Goal: Check status: Check status

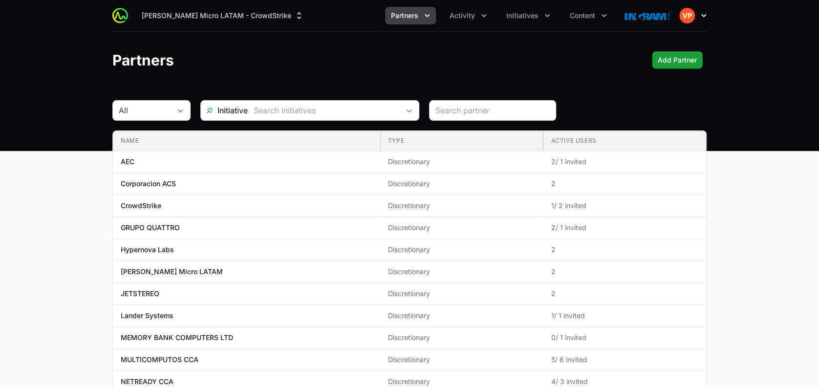
click at [691, 15] on img "button" at bounding box center [687, 16] width 16 height 16
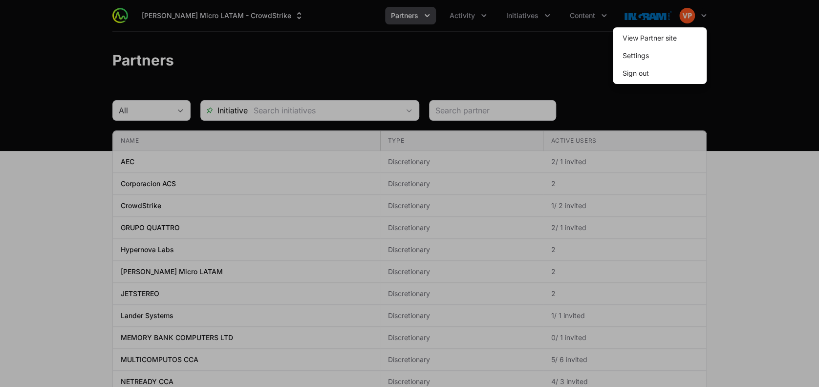
click at [520, 26] on div at bounding box center [409, 193] width 819 height 387
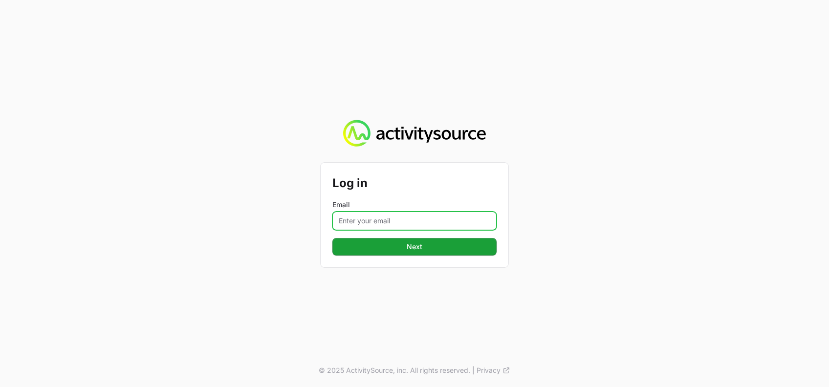
click at [348, 219] on input "Email" at bounding box center [414, 221] width 164 height 19
type input "vanessa.paredesayala@ingrammicro.com"
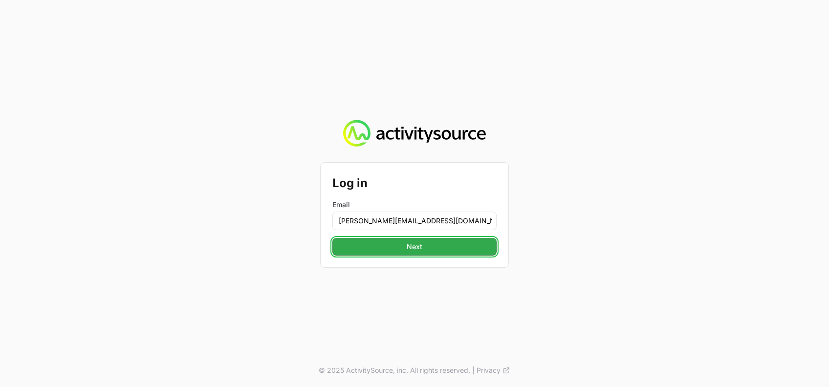
click at [396, 253] on button "Next Next" at bounding box center [414, 247] width 164 height 18
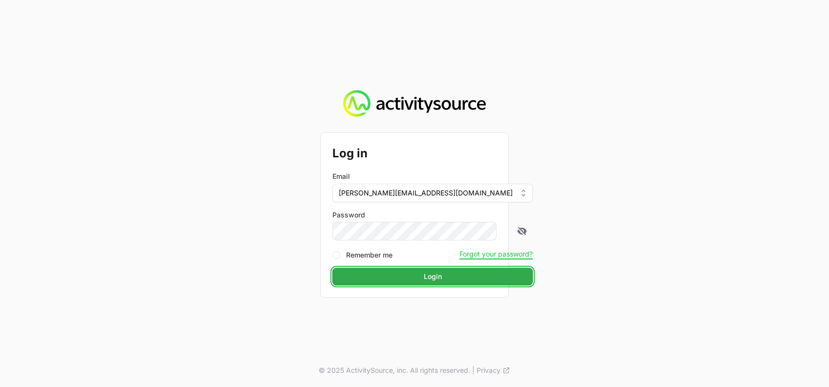
click at [403, 275] on span "Login" at bounding box center [432, 277] width 189 height 12
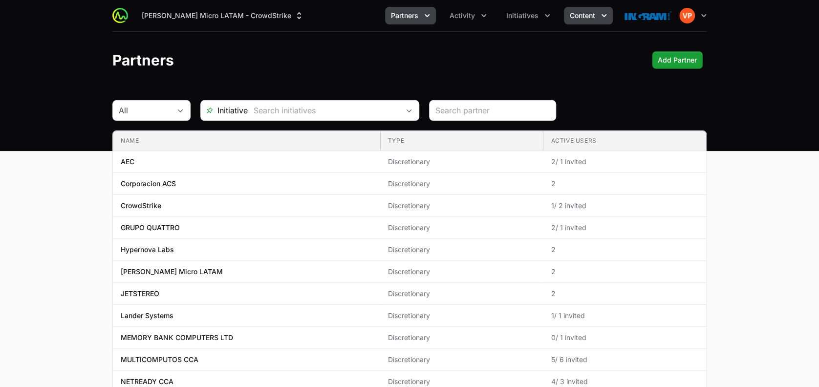
click at [584, 19] on span "Content" at bounding box center [582, 16] width 25 height 10
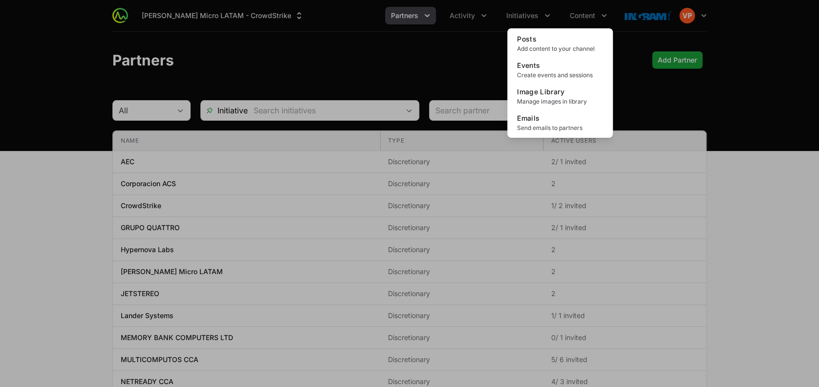
click at [514, 17] on div "Content menu" at bounding box center [409, 193] width 819 height 387
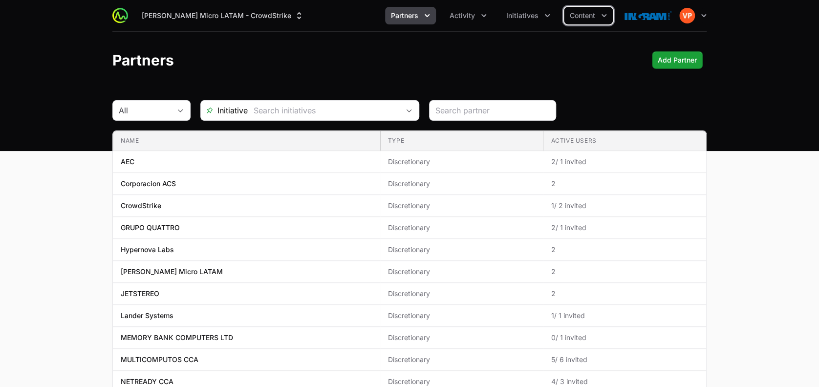
click at [514, 17] on span "Initiatives" at bounding box center [522, 16] width 32 height 10
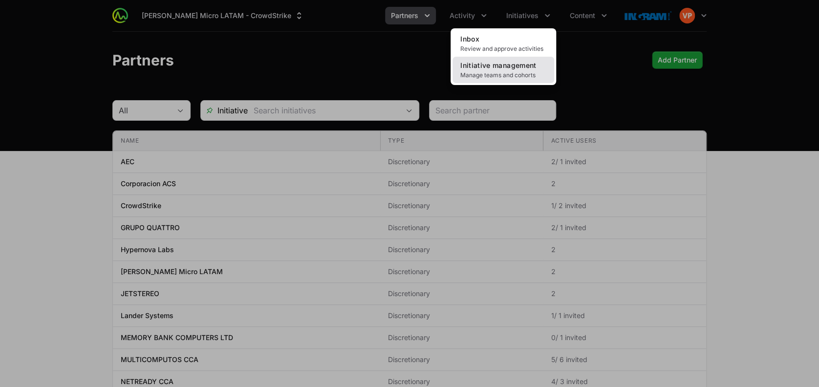
click at [478, 68] on span "Initiative management" at bounding box center [498, 65] width 76 height 8
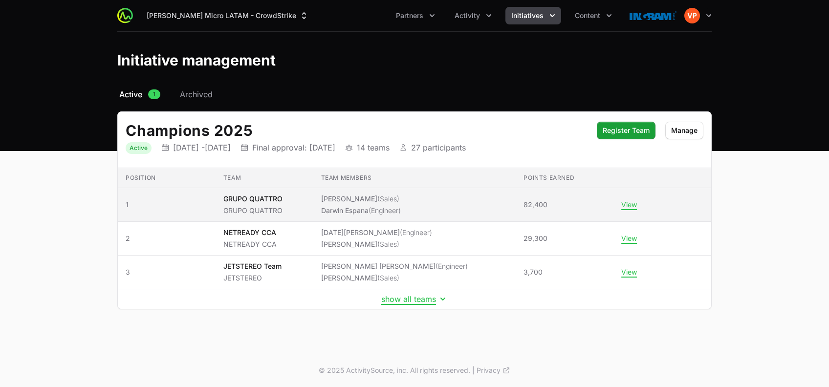
click at [290, 210] on span "GRUPO QUATTRO GRUPO QUATTRO" at bounding box center [264, 205] width 82 height 22
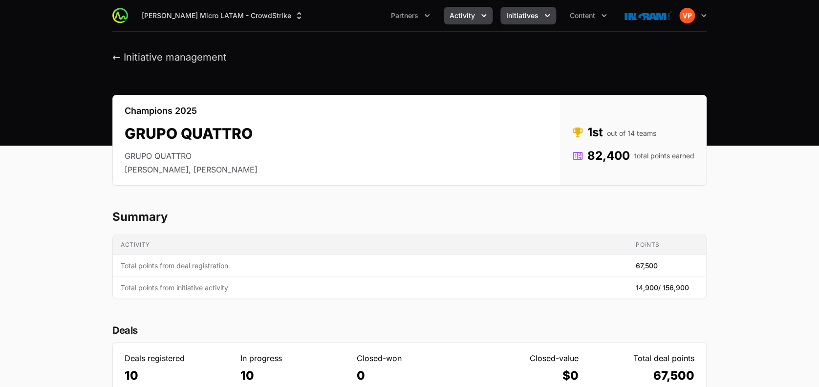
click at [462, 22] on button "Activity" at bounding box center [468, 16] width 49 height 18
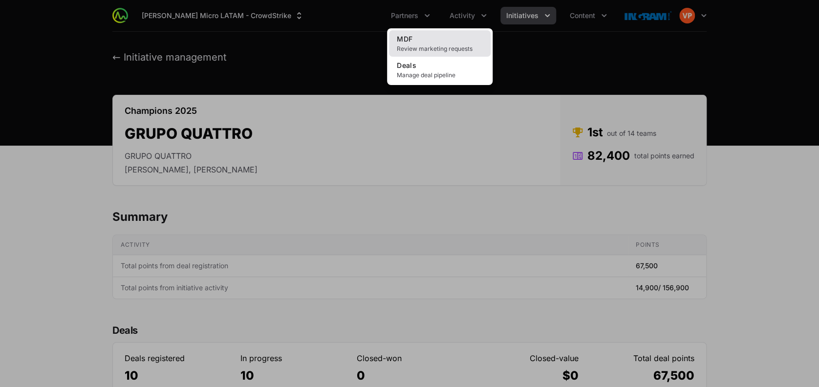
click at [430, 39] on link "MDF Review marketing requests" at bounding box center [440, 43] width 102 height 26
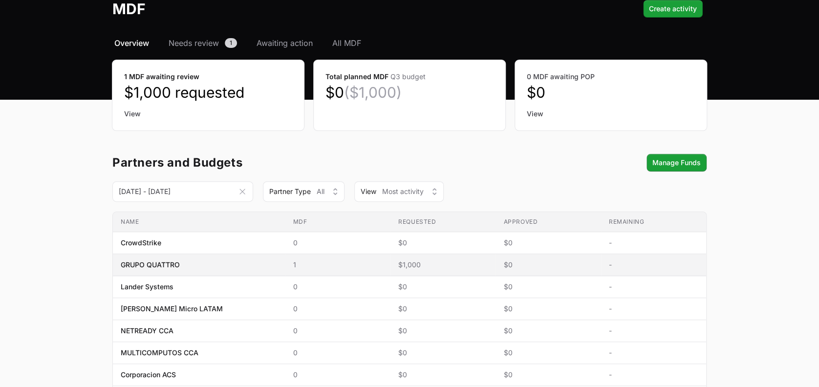
scroll to position [62, 0]
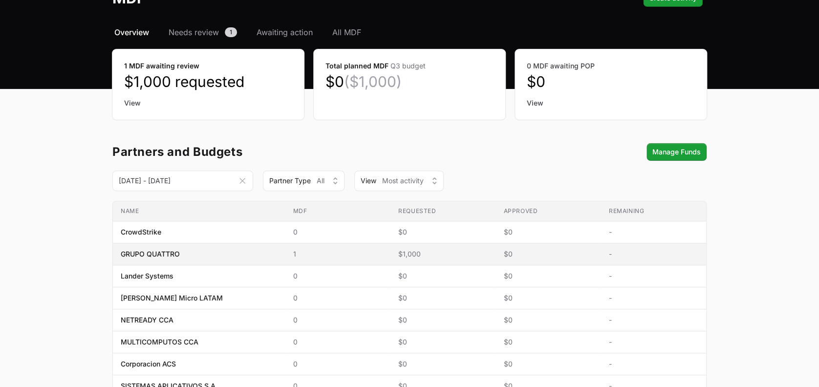
click at [403, 250] on span "$1,000" at bounding box center [442, 254] width 89 height 10
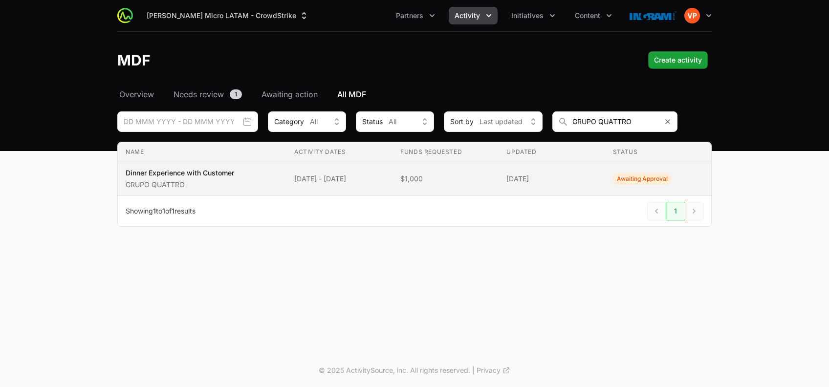
click at [651, 177] on span "Awaiting Approval" at bounding box center [642, 179] width 59 height 12
click at [198, 173] on p "Dinner Experience with Customer" at bounding box center [180, 173] width 109 height 10
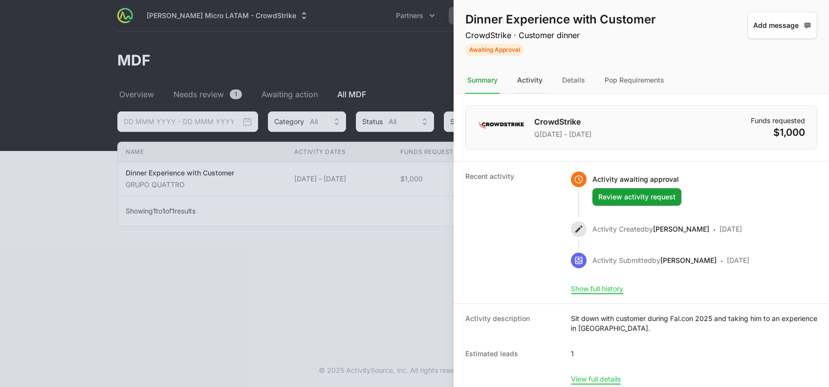
click at [528, 78] on div "Activity" at bounding box center [529, 80] width 29 height 26
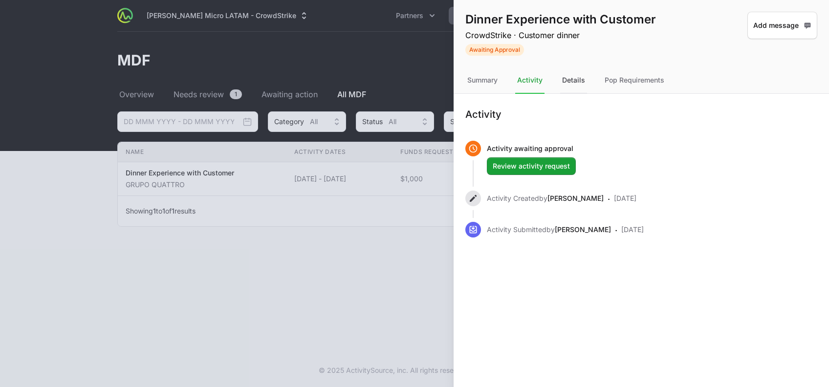
click at [573, 79] on div "Details" at bounding box center [573, 80] width 27 height 26
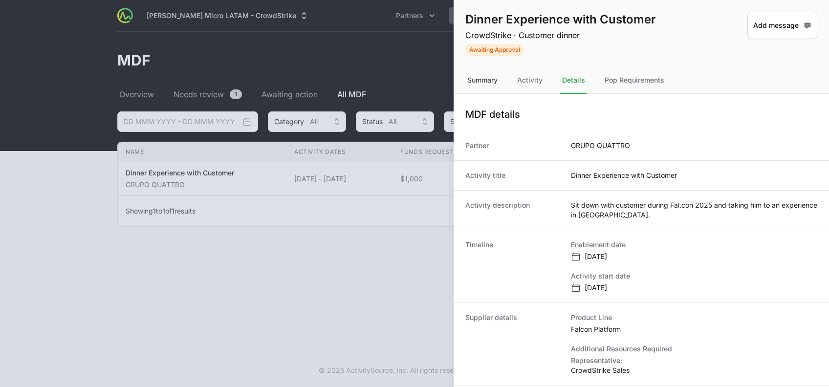
click at [475, 86] on div "Summary" at bounding box center [482, 80] width 34 height 26
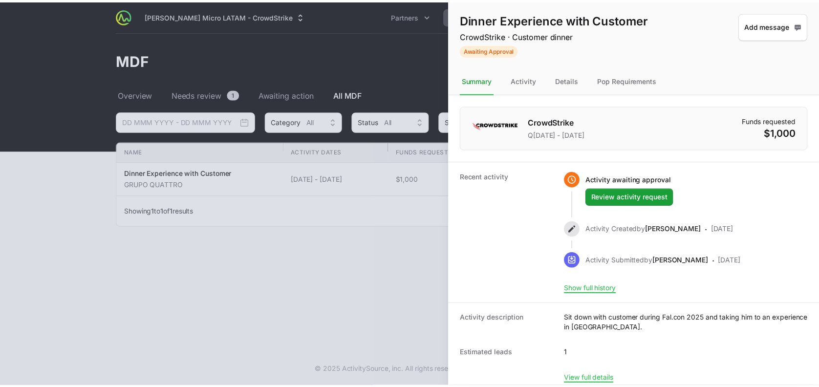
scroll to position [6, 0]
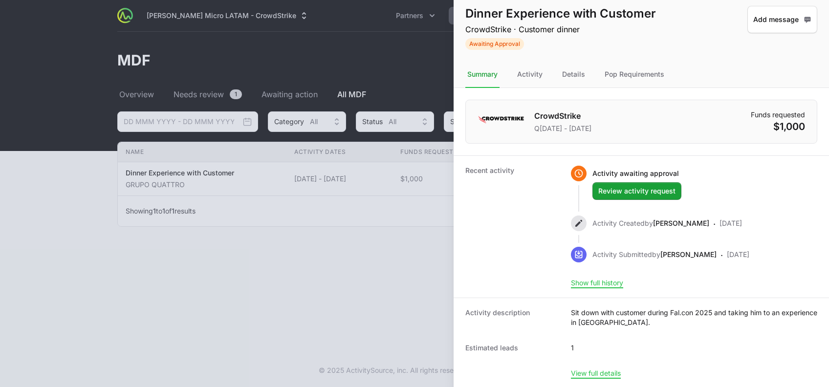
drag, startPoint x: 662, startPoint y: 322, endPoint x: 649, endPoint y: 308, distance: 19.0
click at [649, 308] on dd "Sit down with customer during Fal.con 2025 and taking him to an experience in L…" at bounding box center [694, 318] width 246 height 20
click at [409, 256] on div at bounding box center [414, 193] width 829 height 387
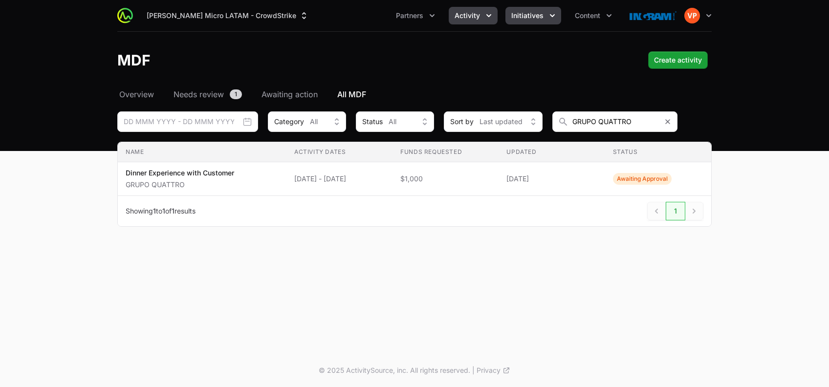
click at [541, 18] on span "Initiatives" at bounding box center [527, 16] width 32 height 10
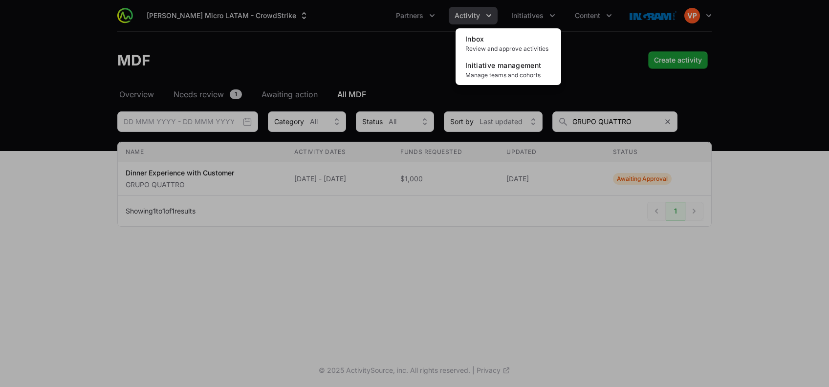
click at [517, 187] on div "Initiatives menu" at bounding box center [414, 193] width 829 height 387
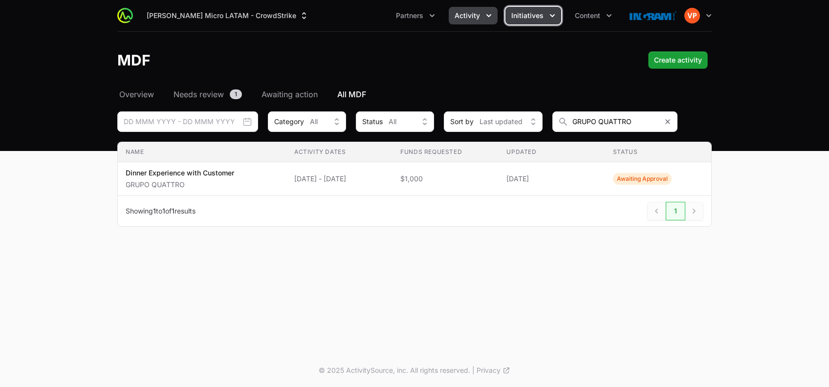
click at [528, 16] on span "Initiatives" at bounding box center [527, 16] width 32 height 10
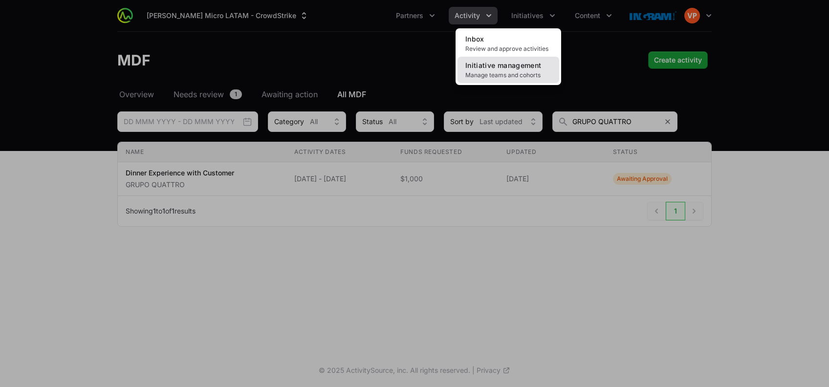
click at [493, 72] on span "Manage teams and cohorts" at bounding box center [508, 75] width 86 height 8
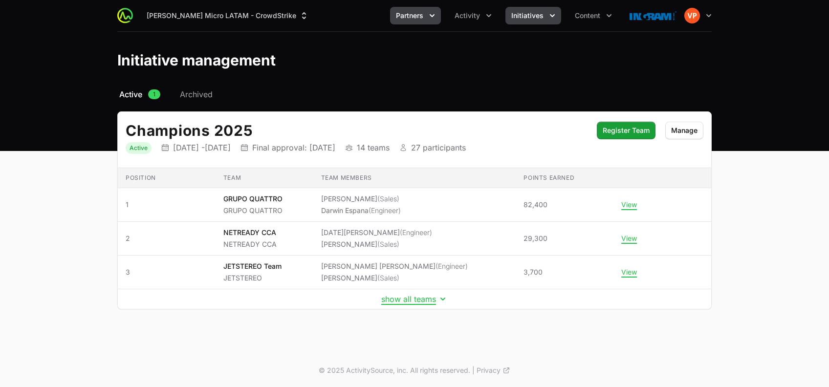
click at [410, 18] on span "Partners" at bounding box center [409, 16] width 27 height 10
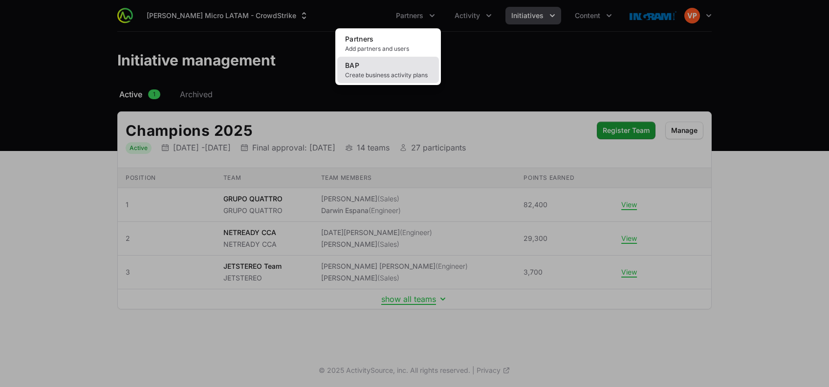
click at [377, 65] on link "BAP Create business activity plans" at bounding box center [388, 70] width 102 height 26
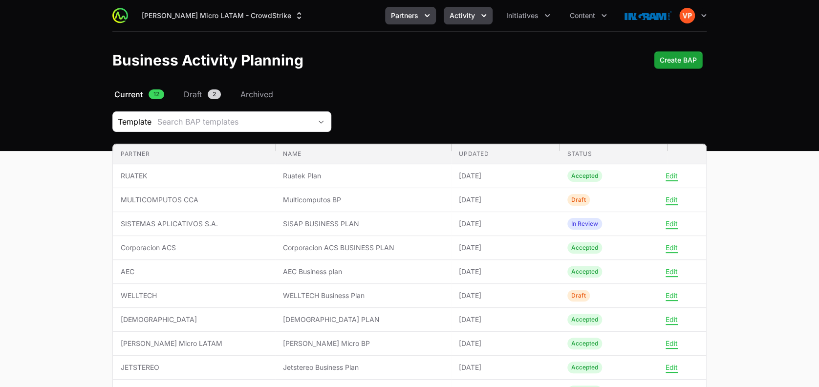
click at [458, 13] on span "Activity" at bounding box center [462, 16] width 25 height 10
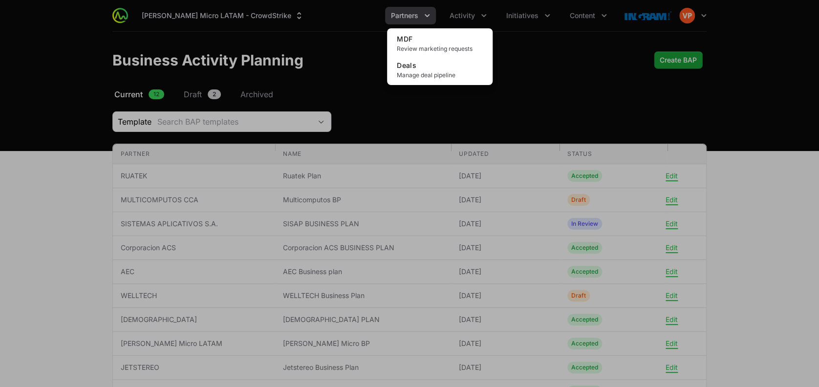
click at [541, 72] on div "Activity menu" at bounding box center [409, 193] width 819 height 387
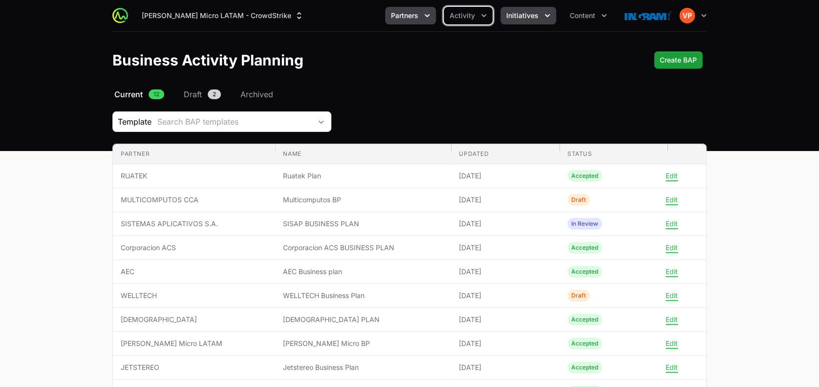
click at [530, 12] on span "Initiatives" at bounding box center [522, 16] width 32 height 10
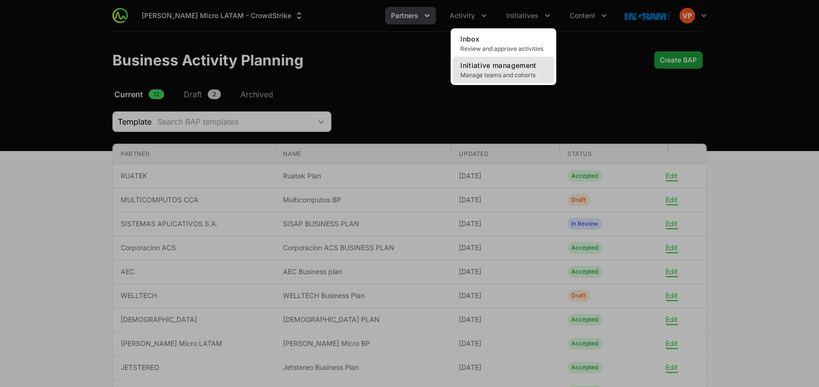
click at [495, 73] on span "Manage teams and cohorts" at bounding box center [503, 75] width 86 height 8
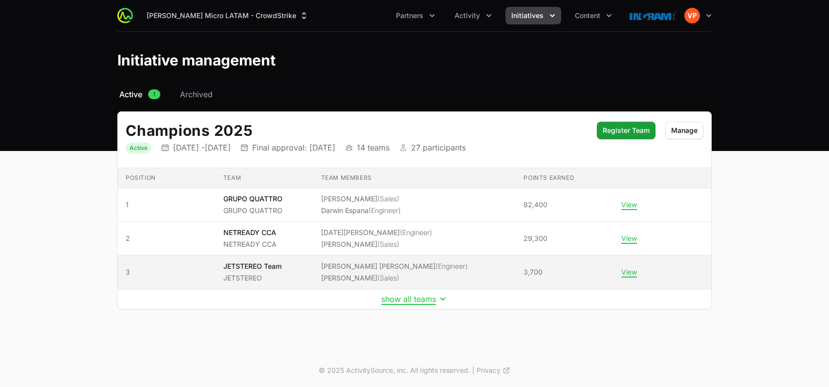
click at [383, 271] on ul "Daniel Edgardo Maradiaga Flores (Engineer) José Alberto Almendares (Sales)" at bounding box center [394, 272] width 147 height 22
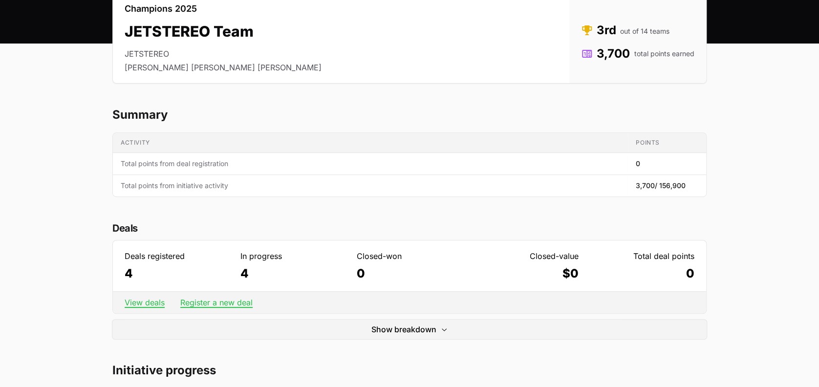
scroll to position [103, 0]
click at [141, 303] on link "View deals" at bounding box center [145, 302] width 40 height 10
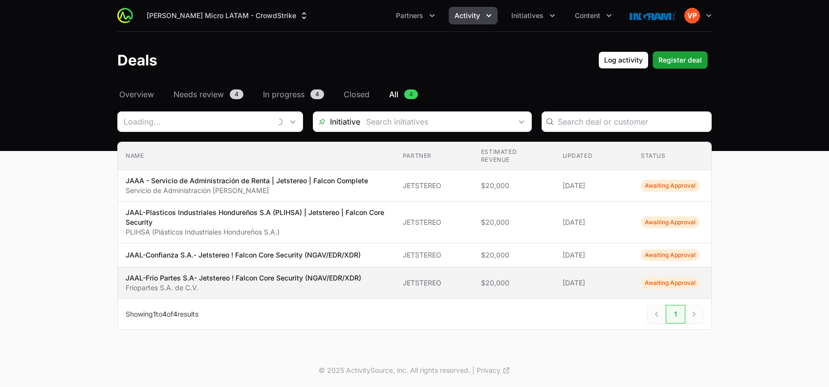
type input "JETSTEREO"
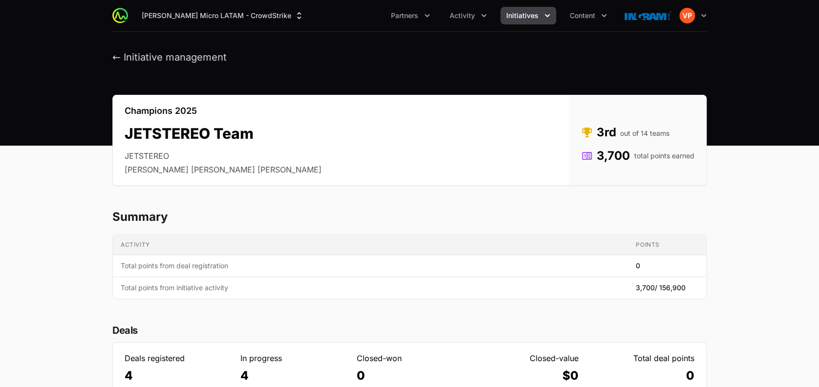
click at [523, 21] on button "Initiatives" at bounding box center [528, 16] width 56 height 18
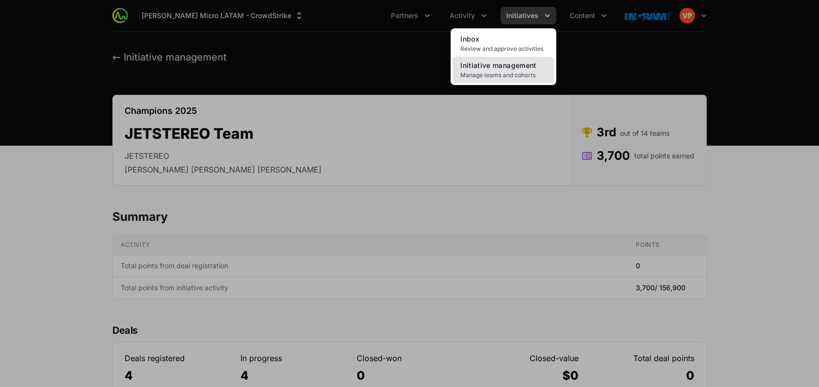
click at [491, 64] on span "Initiative management" at bounding box center [498, 65] width 76 height 8
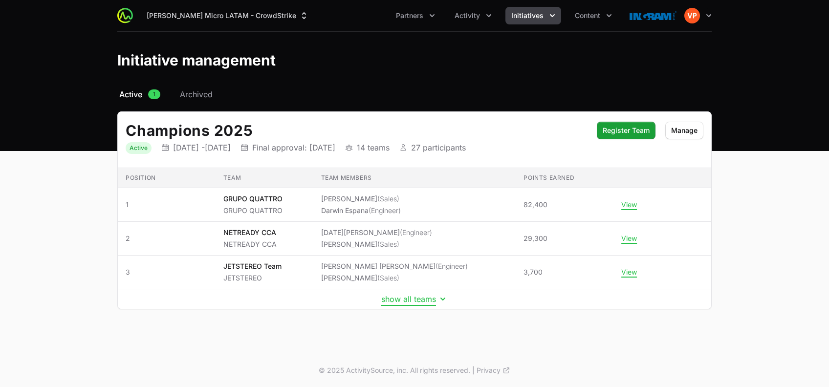
click at [412, 298] on button "show all teams" at bounding box center [414, 299] width 66 height 10
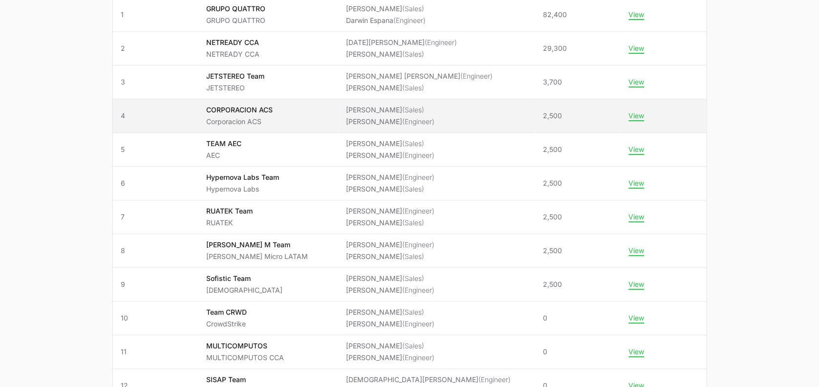
scroll to position [199, 0]
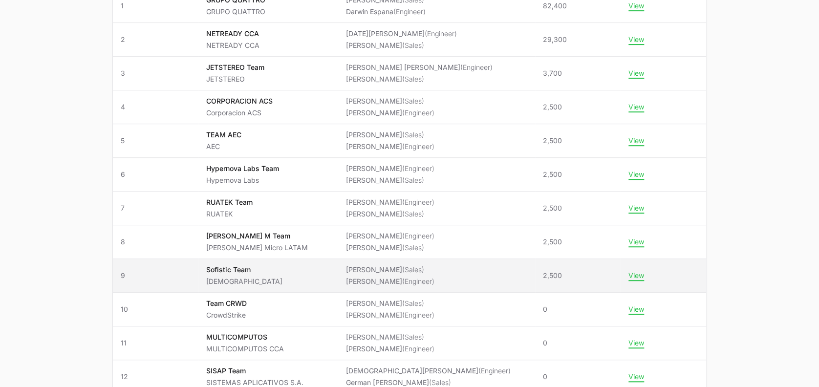
click at [302, 273] on span "Sofistic Team SOFISTIC" at bounding box center [268, 276] width 124 height 22
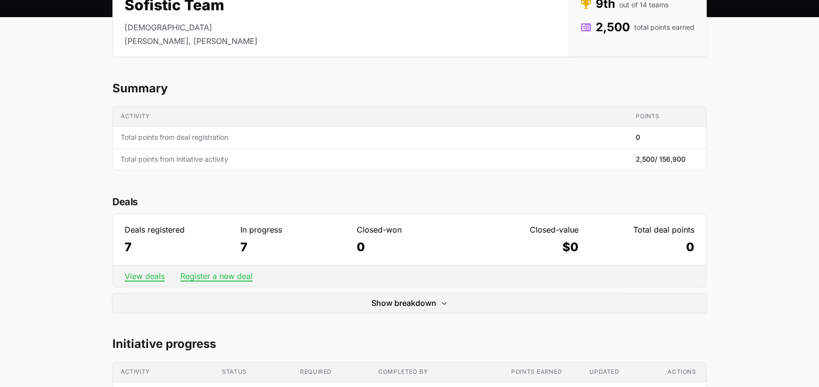
scroll to position [129, 0]
click at [145, 277] on link "View deals" at bounding box center [145, 276] width 40 height 10
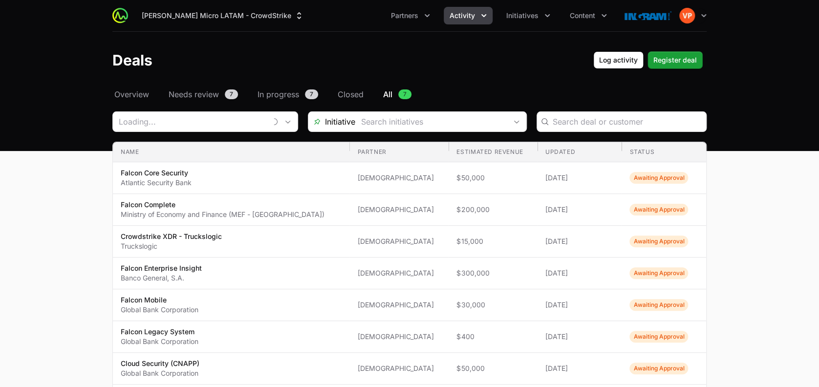
type input "[DEMOGRAPHIC_DATA]"
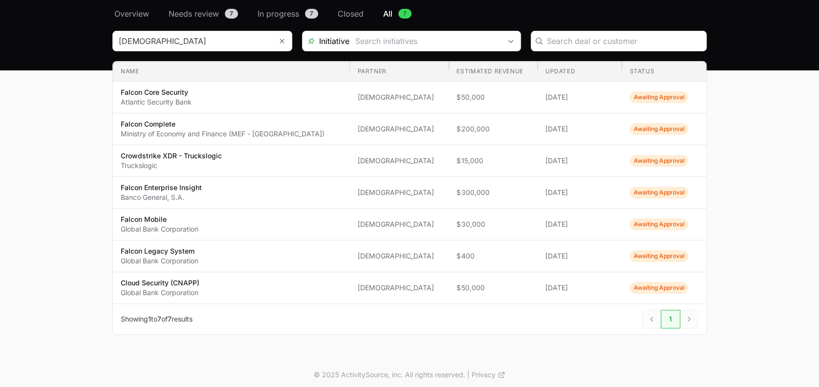
scroll to position [43, 0]
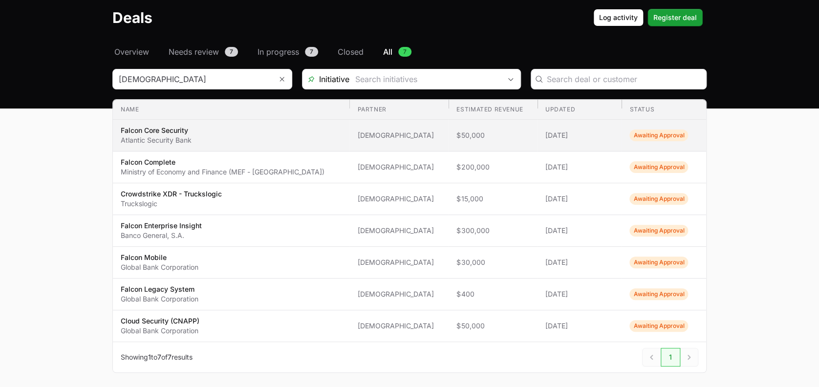
click at [204, 140] on span "Falcon Core Security Atlantic Security Bank" at bounding box center [231, 136] width 221 height 20
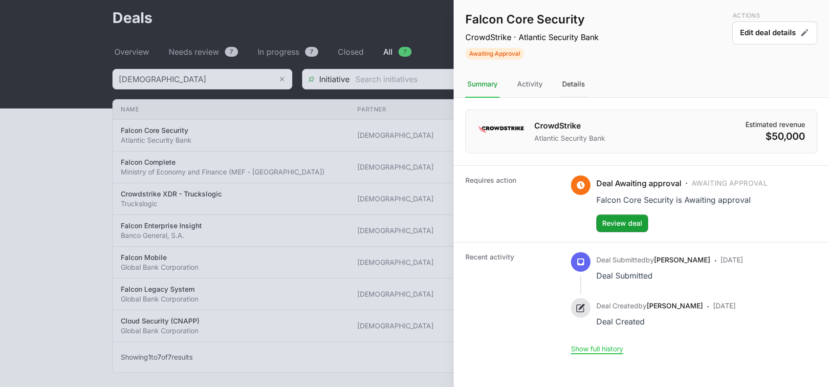
click at [577, 89] on div "Details" at bounding box center [573, 84] width 27 height 26
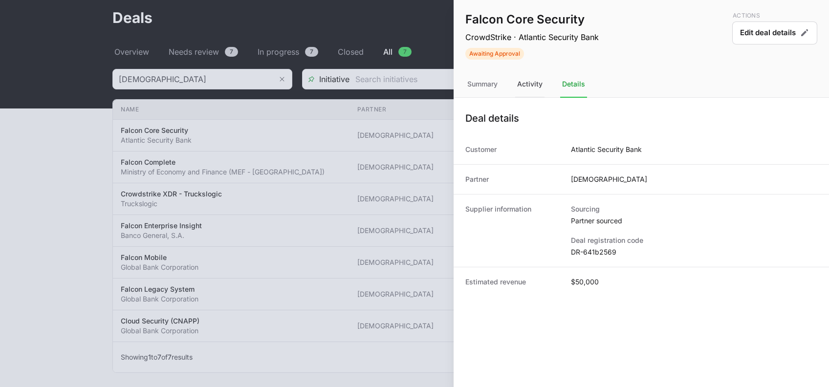
click at [536, 87] on div "Activity" at bounding box center [529, 84] width 29 height 26
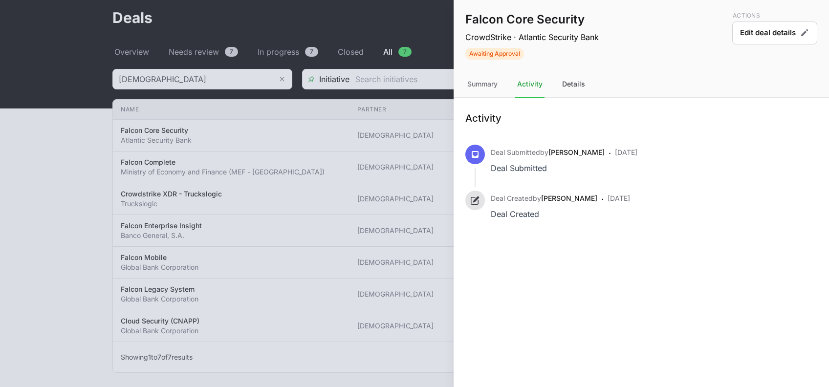
click at [575, 87] on div "Details" at bounding box center [573, 84] width 27 height 26
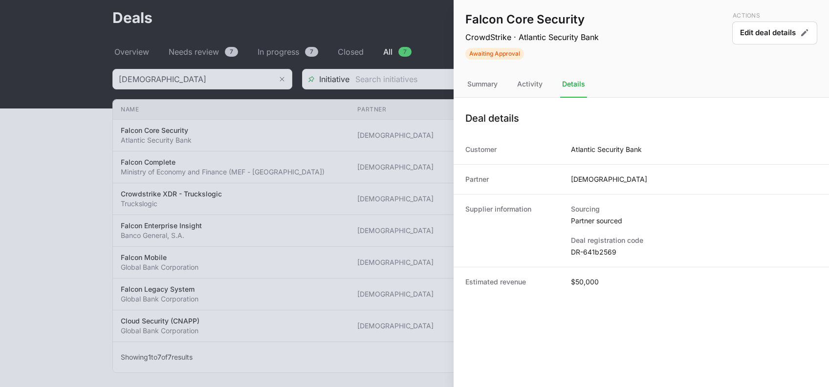
click at [576, 253] on dd "DR-641b2569" at bounding box center [694, 252] width 246 height 10
click at [69, 180] on div at bounding box center [414, 193] width 829 height 387
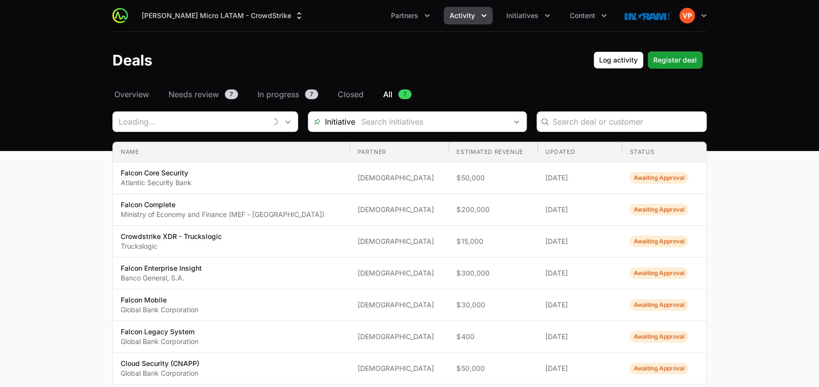
scroll to position [43, 0]
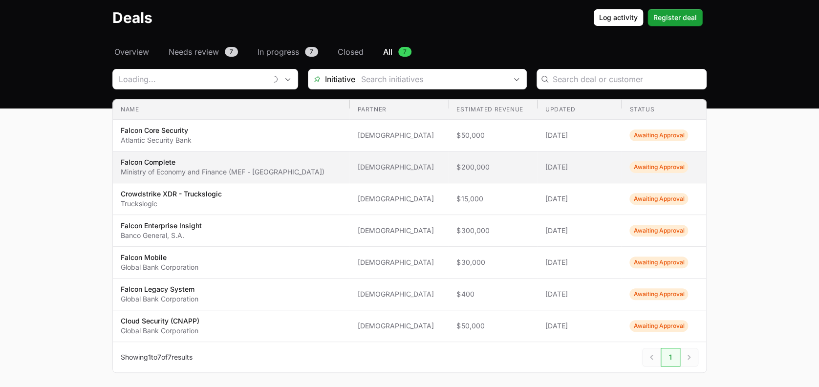
type input "[DEMOGRAPHIC_DATA]"
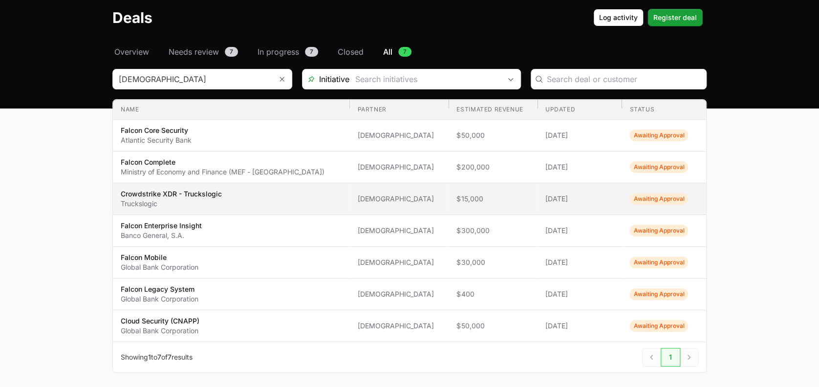
scroll to position [0, 0]
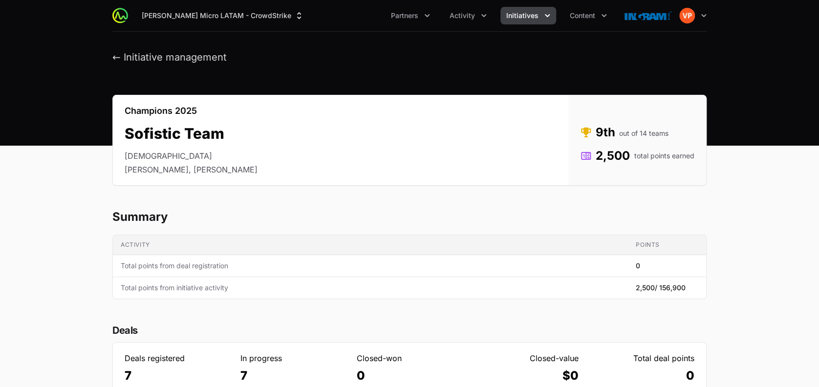
click at [540, 19] on button "Initiatives" at bounding box center [528, 16] width 56 height 18
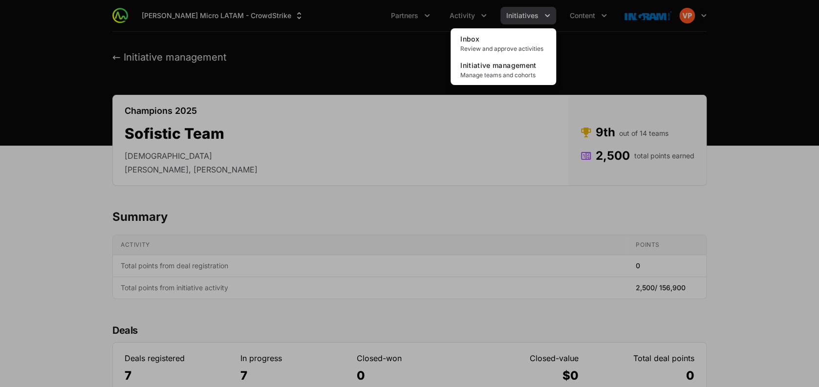
click at [478, 17] on div "Initiatives menu" at bounding box center [409, 193] width 819 height 387
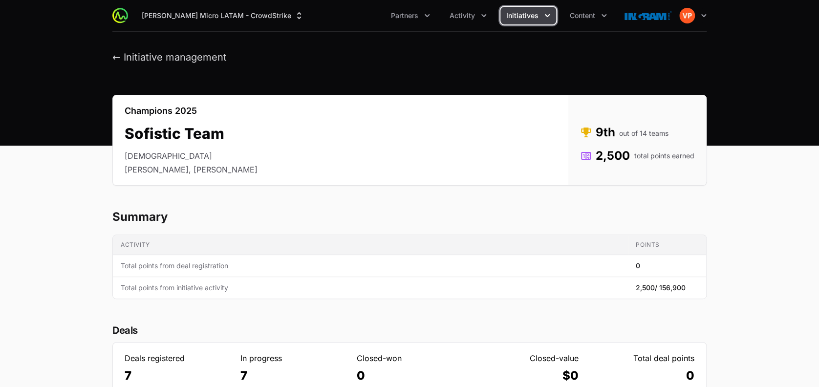
click at [478, 17] on button "Activity" at bounding box center [468, 16] width 49 height 18
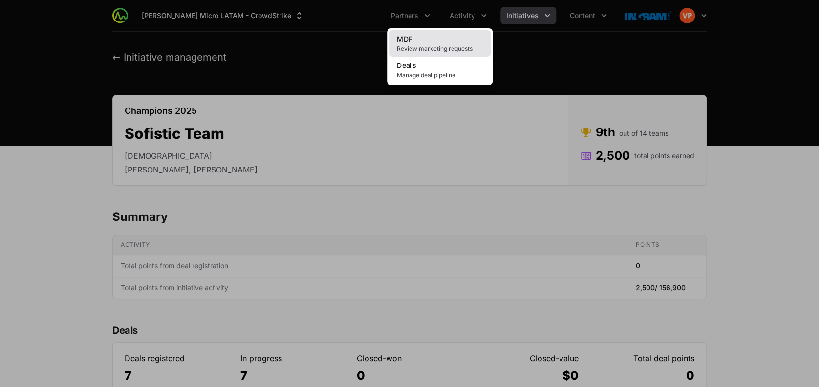
click at [467, 42] on link "MDF Review marketing requests" at bounding box center [440, 43] width 102 height 26
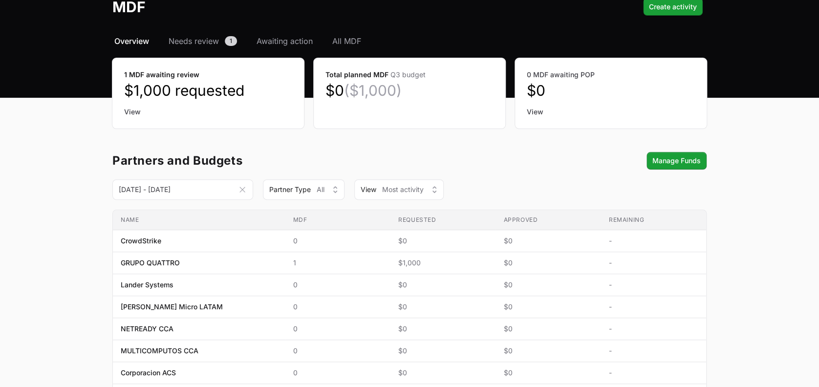
scroll to position [61, 0]
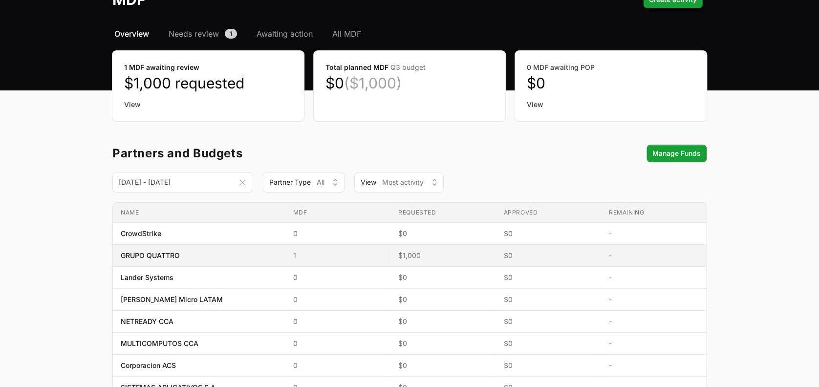
click at [419, 254] on span "$1,000" at bounding box center [442, 256] width 89 height 10
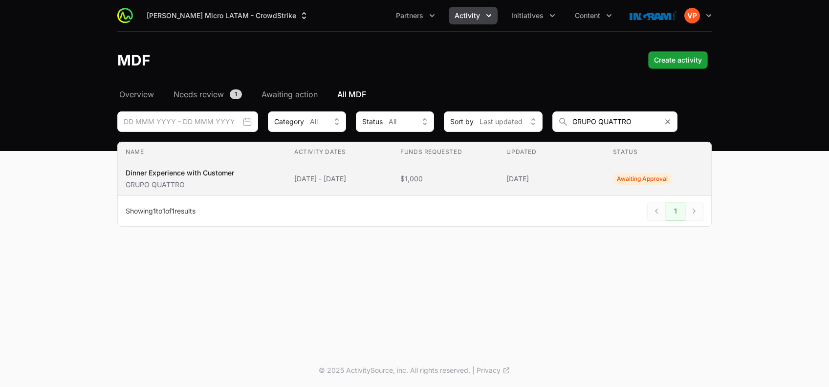
click at [633, 179] on span "Awaiting Approval" at bounding box center [642, 179] width 59 height 12
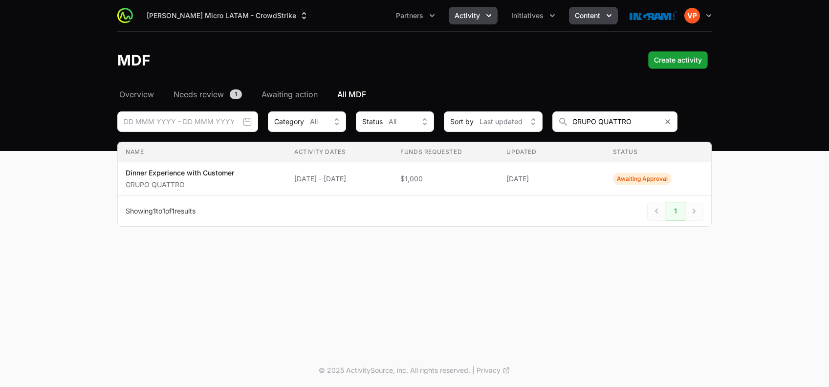
drag, startPoint x: 175, startPoint y: 184, endPoint x: 584, endPoint y: 15, distance: 442.5
click at [584, 15] on span "Content" at bounding box center [587, 16] width 25 height 10
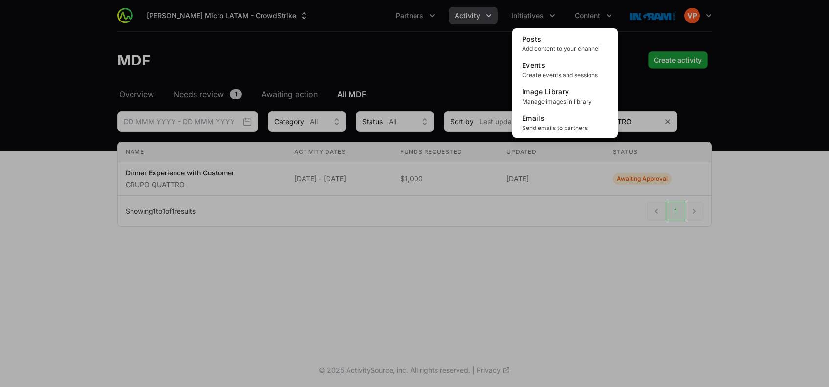
click at [383, 190] on div "Content menu" at bounding box center [414, 193] width 829 height 387
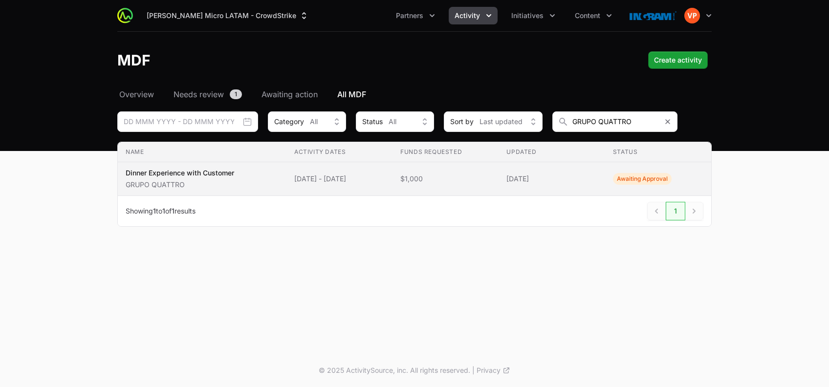
click at [239, 186] on span "Dinner Experience with Customer GRUPO QUATTRO" at bounding box center [202, 179] width 153 height 22
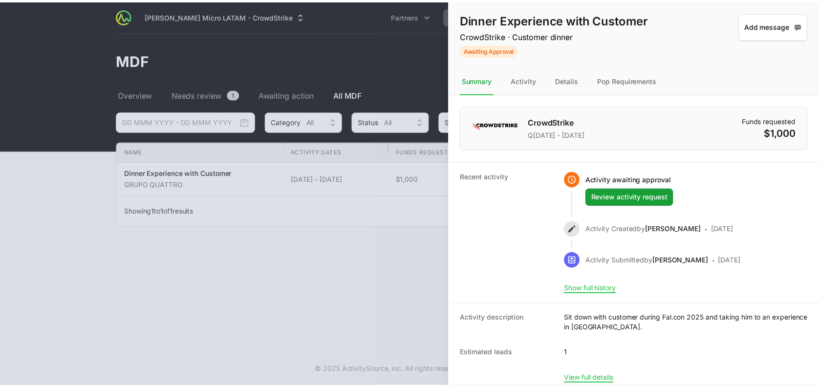
scroll to position [6, 0]
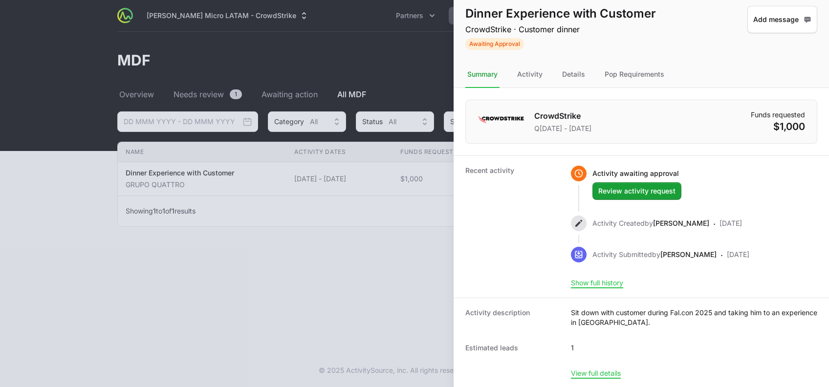
click at [596, 311] on dd "Sit down with customer during Fal.con 2025 and taking him to an experience in L…" at bounding box center [694, 318] width 246 height 20
click at [630, 320] on dd "Sit down with customer during Fal.con 2025 and taking him to an experience in L…" at bounding box center [694, 318] width 246 height 20
click at [399, 223] on div at bounding box center [414, 193] width 829 height 387
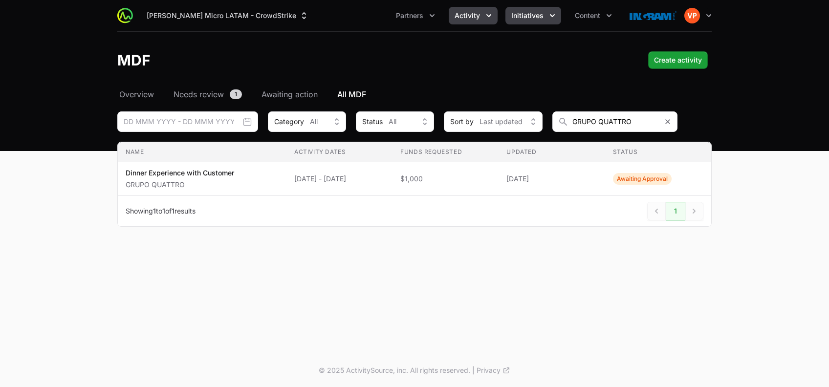
click at [533, 16] on span "Initiatives" at bounding box center [527, 16] width 32 height 10
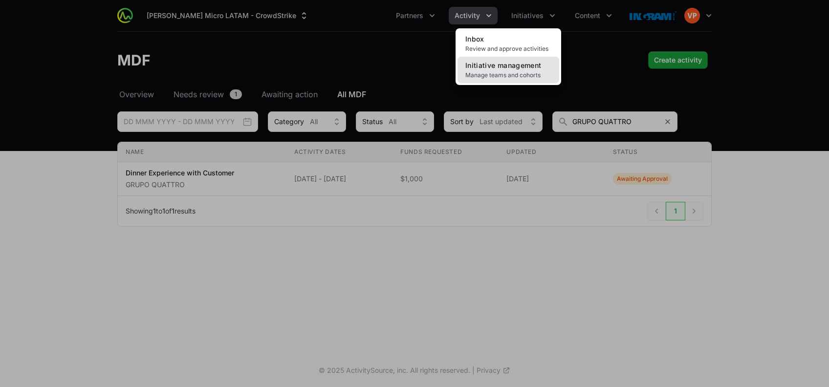
click at [514, 70] on link "Initiative management Manage teams and cohorts" at bounding box center [508, 70] width 102 height 26
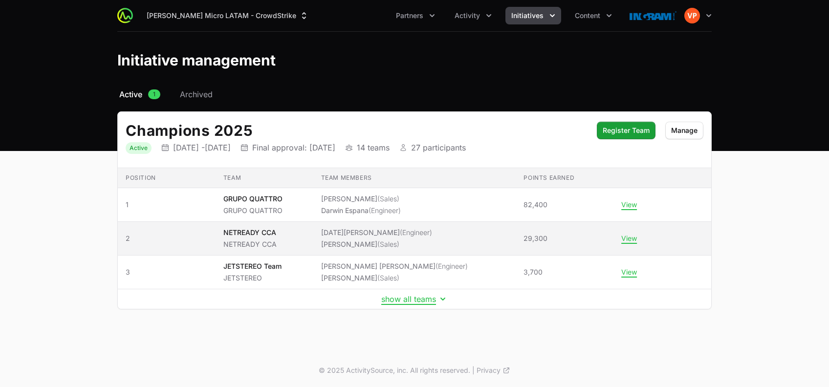
drag, startPoint x: 407, startPoint y: 274, endPoint x: 356, endPoint y: 248, distance: 56.8
click at [356, 248] on tbody "Position 1 Team GRUPO QUATTRO GRUPO QUATTRO Team members Christian Gimpel (Sale…" at bounding box center [414, 248] width 593 height 121
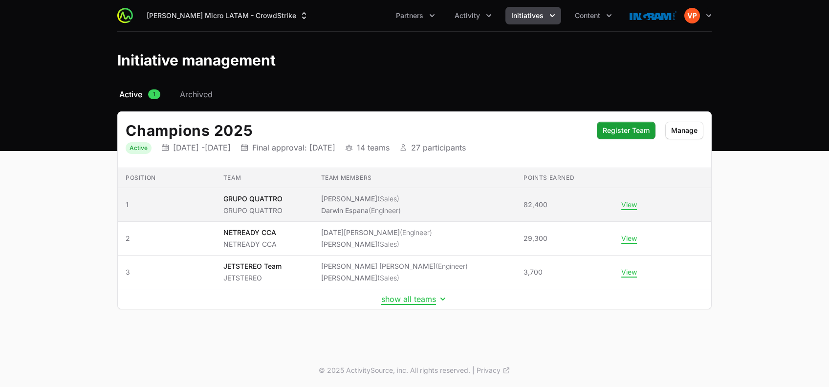
drag, startPoint x: 356, startPoint y: 248, endPoint x: 326, endPoint y: 202, distance: 54.8
click at [326, 202] on li "Christian Gimpel (Sales)" at bounding box center [361, 199] width 80 height 10
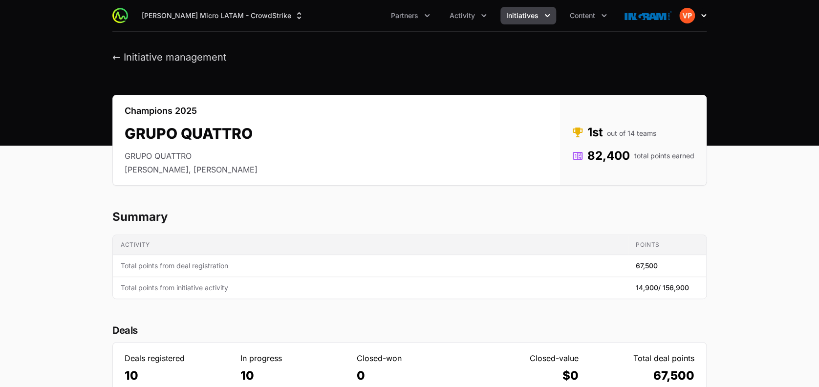
click at [689, 12] on img "button" at bounding box center [687, 16] width 16 height 16
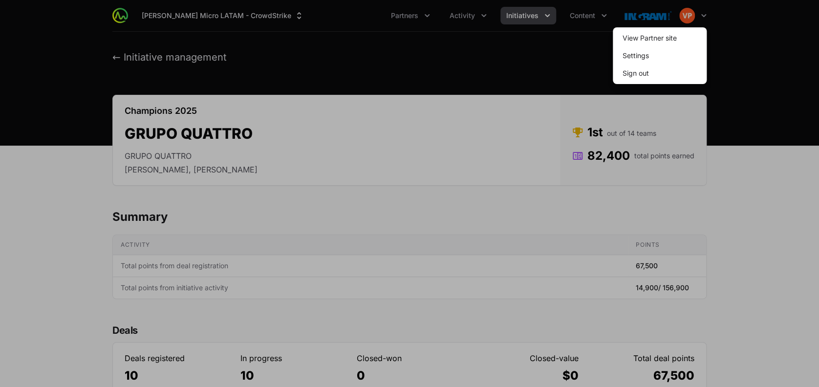
click at [574, 45] on div at bounding box center [409, 193] width 819 height 387
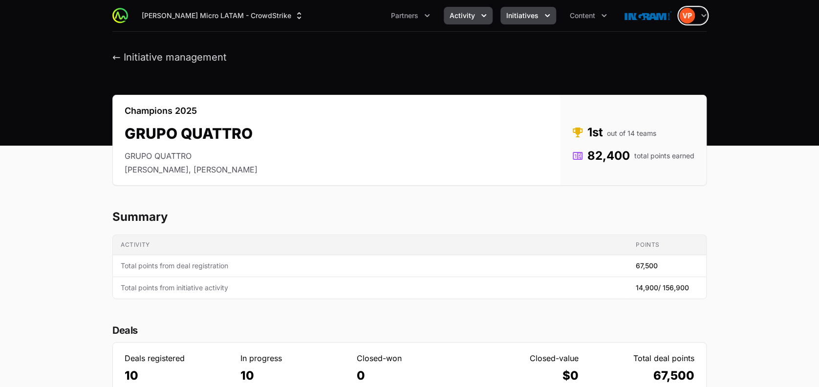
click at [453, 20] on span "Activity" at bounding box center [462, 16] width 25 height 10
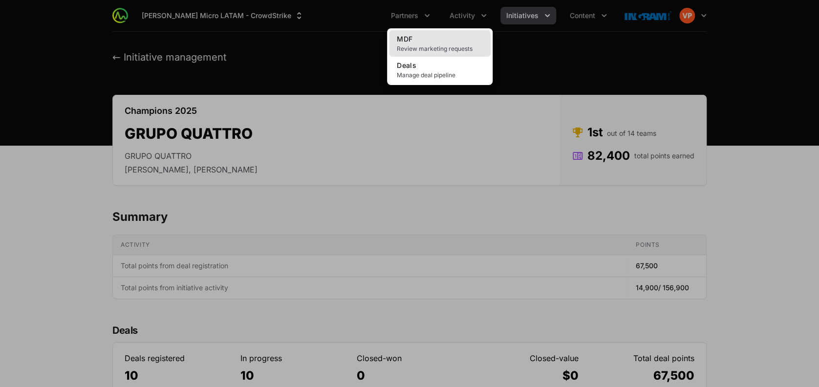
click at [430, 40] on link "MDF Review marketing requests" at bounding box center [440, 43] width 102 height 26
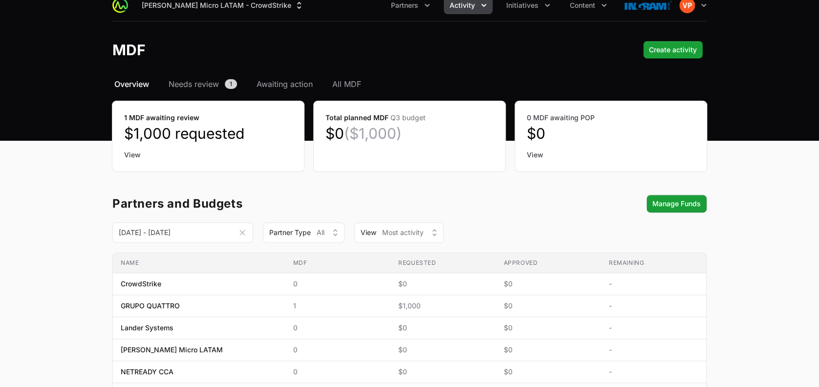
scroll to position [12, 0]
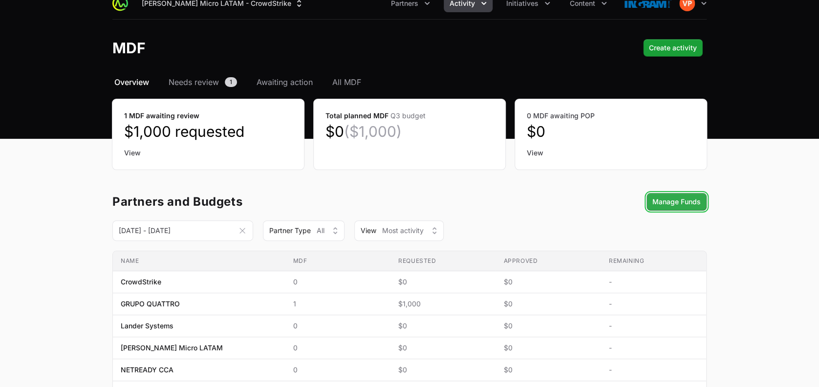
click at [668, 196] on span "Manage Funds" at bounding box center [677, 202] width 48 height 12
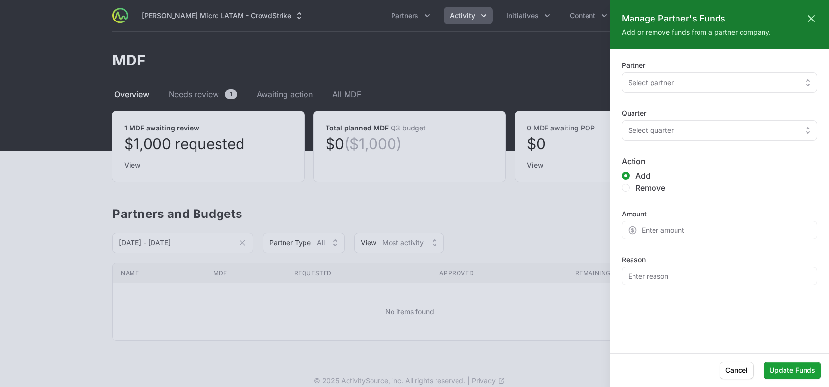
click at [459, 250] on div at bounding box center [414, 193] width 829 height 387
